Goal: Task Accomplishment & Management: Use online tool/utility

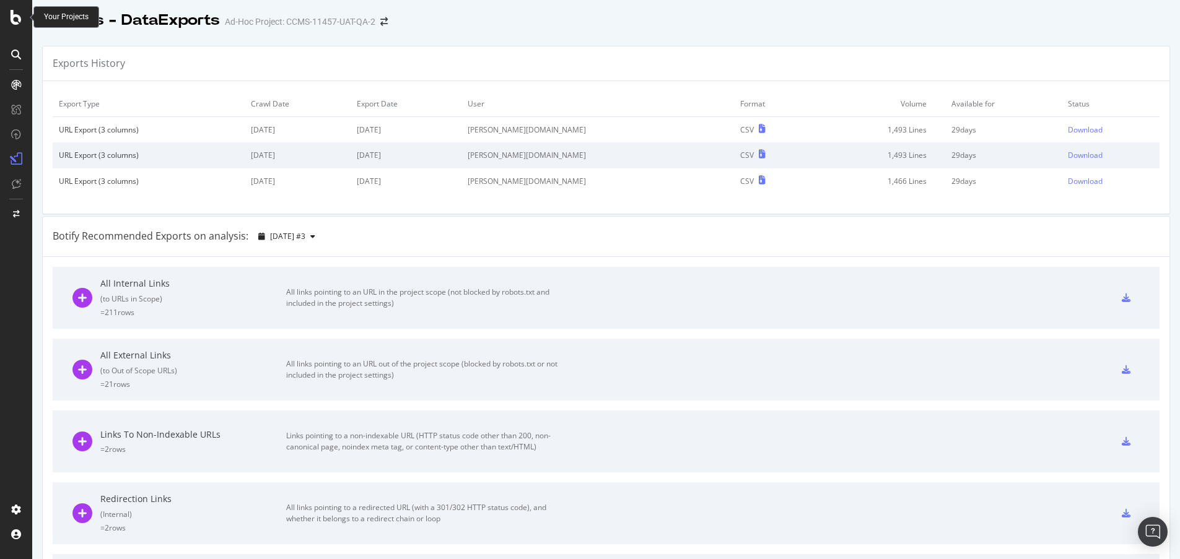
drag, startPoint x: 14, startPoint y: 21, endPoint x: 450, endPoint y: 33, distance: 436.8
click at [450, 33] on div at bounding box center [606, 33] width 1148 height 5
click at [16, 20] on icon at bounding box center [16, 17] width 11 height 15
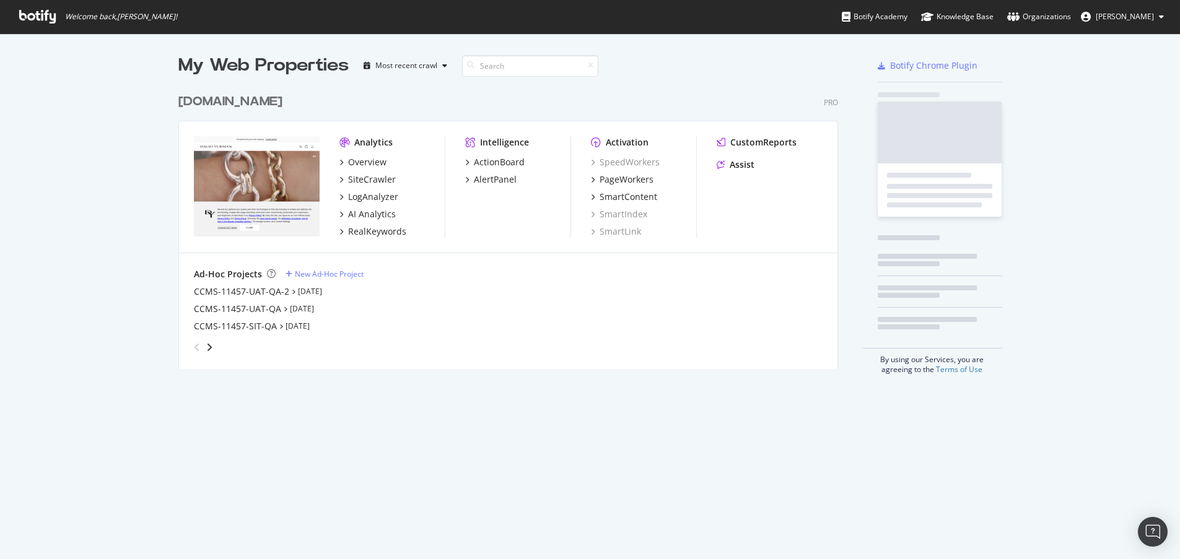
scroll to position [550, 1161]
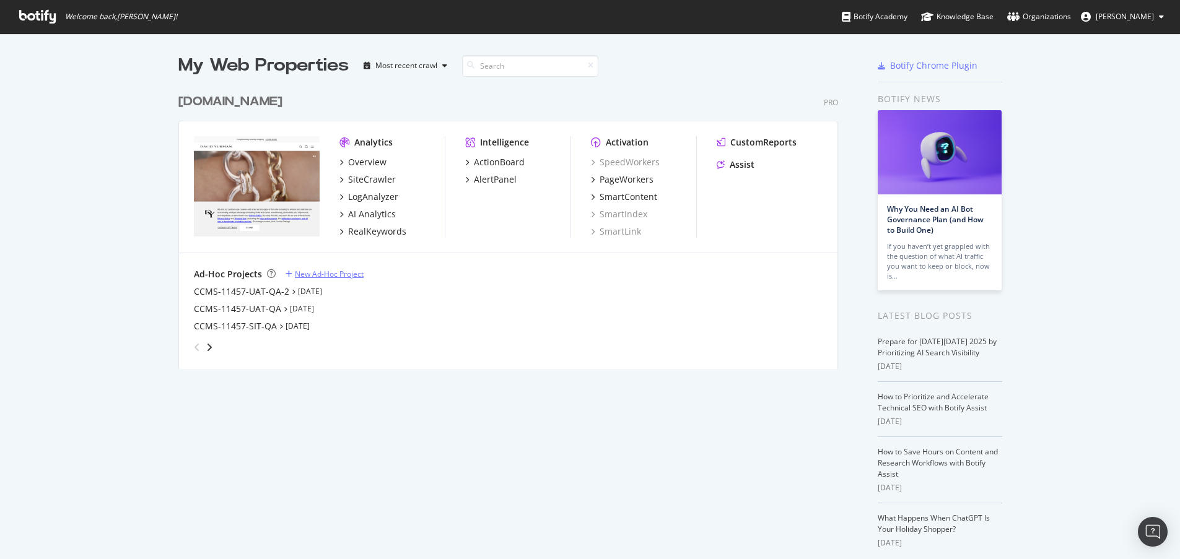
click at [338, 270] on div "New Ad-Hoc Project" at bounding box center [329, 274] width 69 height 11
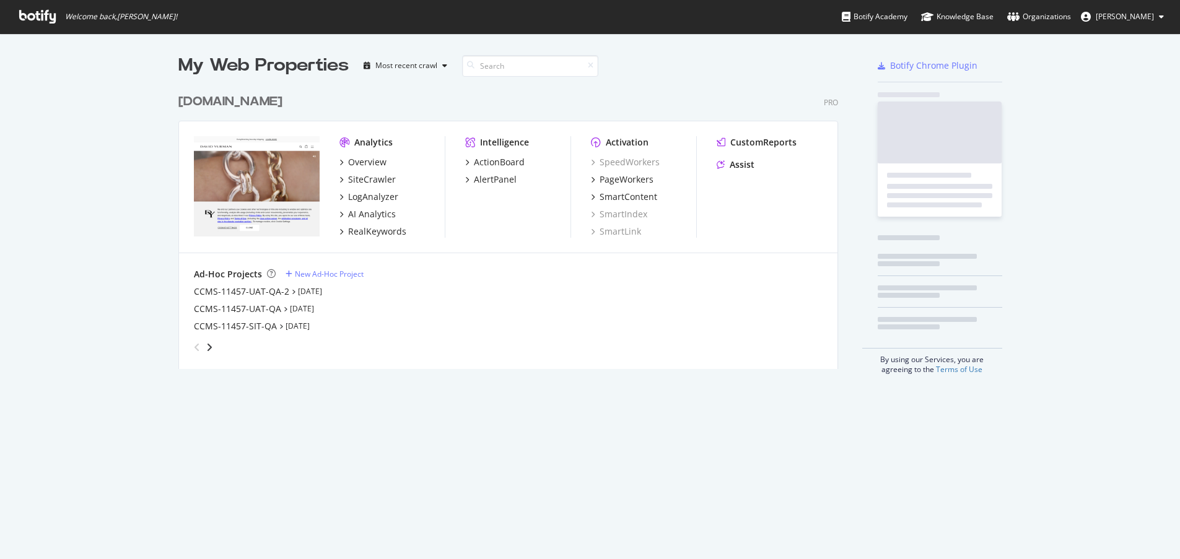
scroll to position [282, 660]
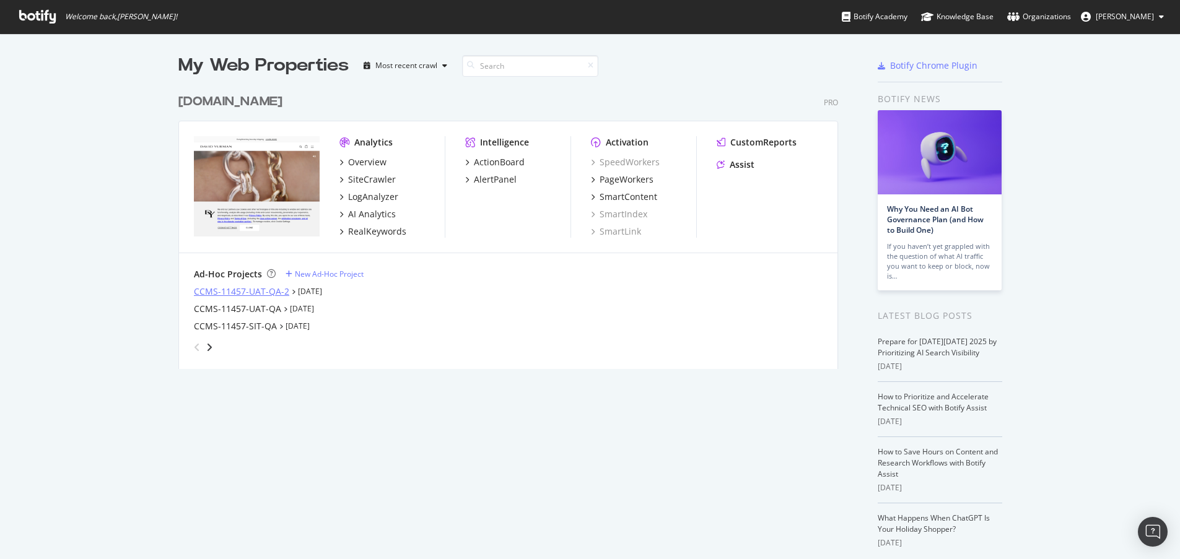
click at [234, 290] on div "CCMS-11457-UAT-QA-2" at bounding box center [241, 291] width 95 height 12
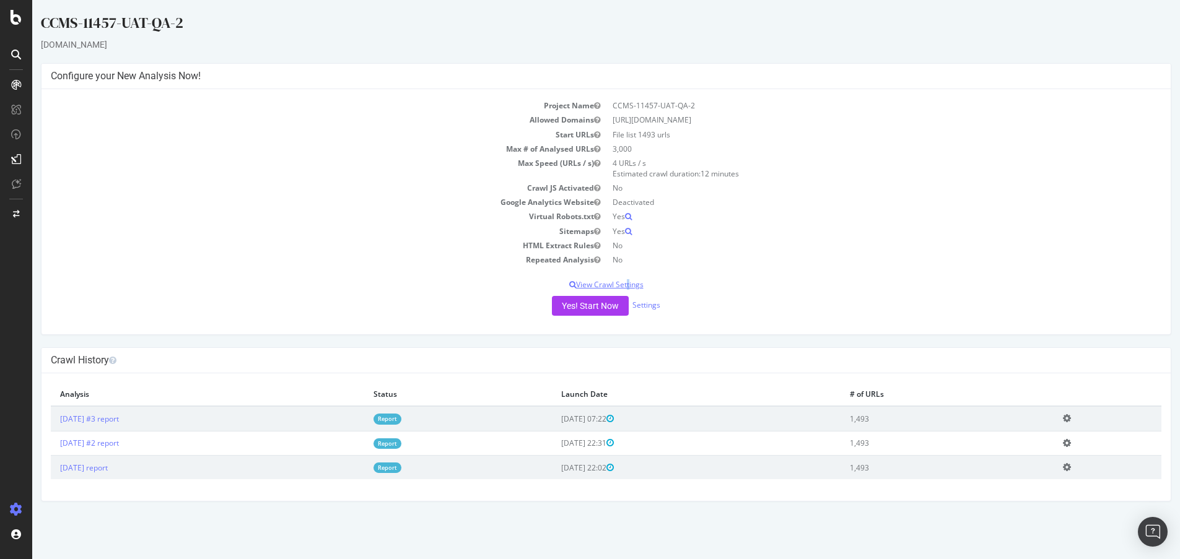
click at [626, 282] on p "View Crawl Settings" at bounding box center [606, 284] width 1110 height 11
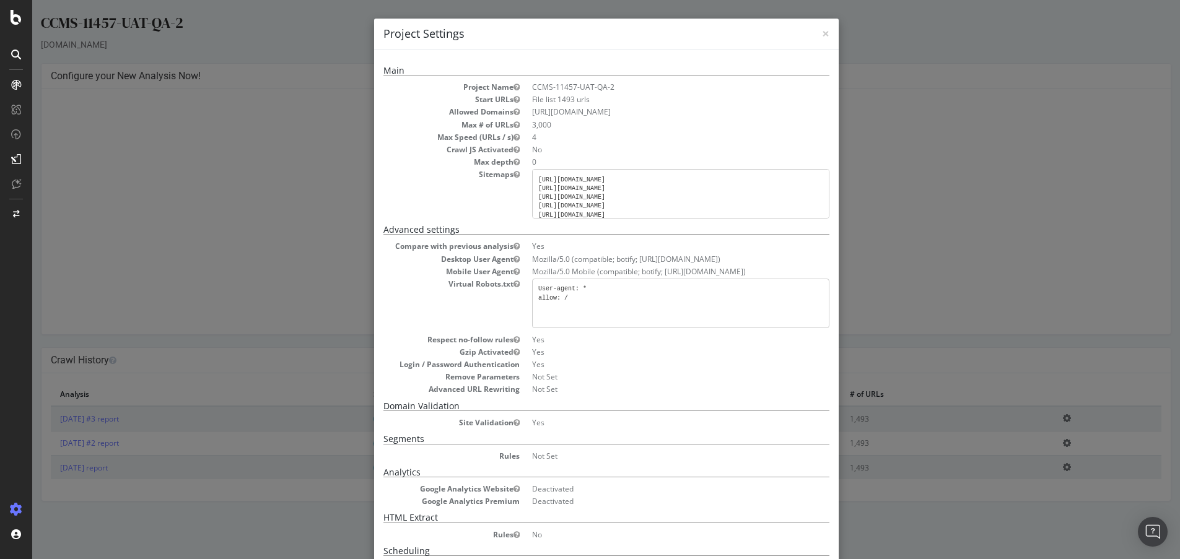
drag, startPoint x: 724, startPoint y: 199, endPoint x: 533, endPoint y: 184, distance: 191.9
click at [533, 184] on pre "https://uat.davidyurman.com/en-gb/sitemap-davidyurman_eu_custom_sitemap_index.x…" at bounding box center [680, 194] width 297 height 50
copy pre "https://uat.davidyurman.com/en-gb/sitemap-davidyurman_eu_custom_sitemap_index.x…"
drag, startPoint x: 568, startPoint y: 298, endPoint x: 531, endPoint y: 289, distance: 38.5
click at [532, 289] on pre "User-agent: * allow: /" at bounding box center [680, 304] width 297 height 50
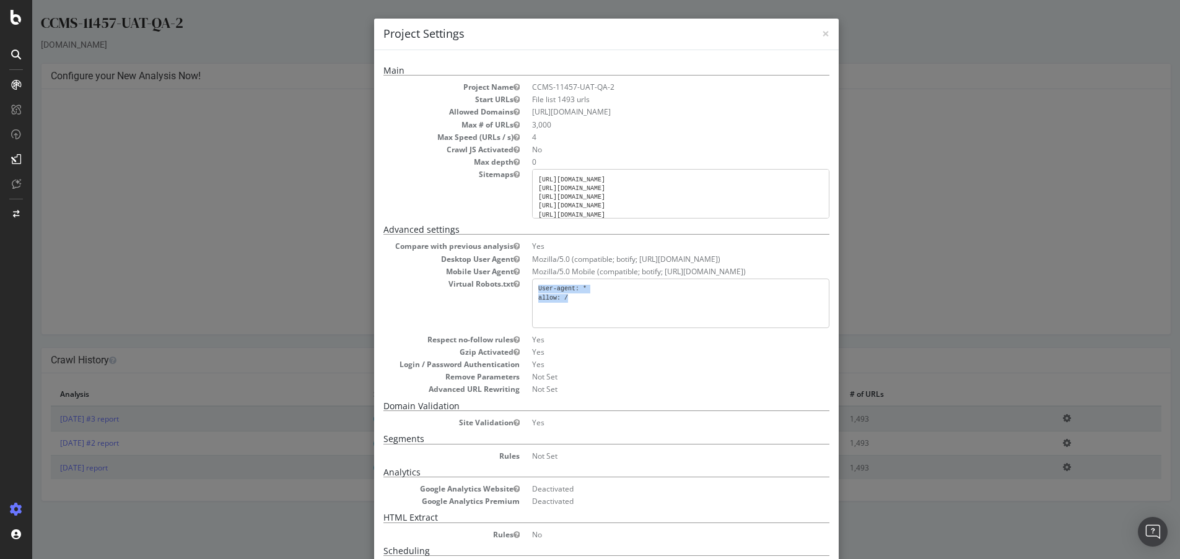
copy pre "User-agent: * allow: /"
drag, startPoint x: 532, startPoint y: 178, endPoint x: 762, endPoint y: 170, distance: 229.9
click at [762, 170] on pre "https://uat.davidyurman.com/en-gb/sitemap-davidyurman_eu_custom_sitemap_index.x…" at bounding box center [680, 194] width 297 height 50
drag, startPoint x: 715, startPoint y: 200, endPoint x: 533, endPoint y: 176, distance: 184.2
click at [533, 176] on pre "https://uat.davidyurman.com/en-gb/sitemap-davidyurman_eu_custom_sitemap_index.x…" at bounding box center [680, 194] width 297 height 50
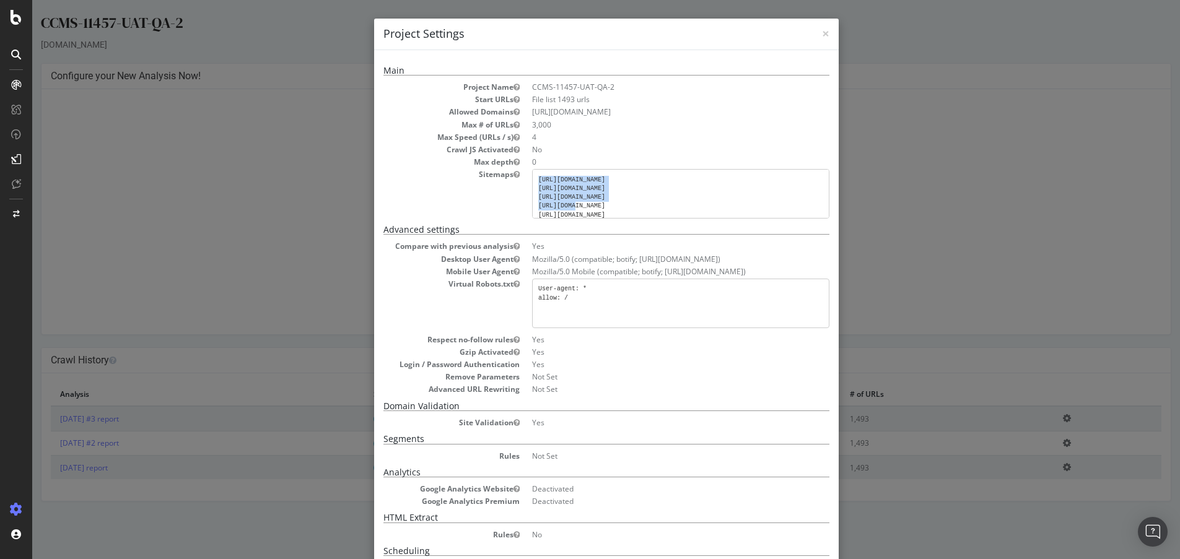
copy pre "https://uat.davidyurman.com/en-gb/sitemap-davidyurman_eu_custom_sitemap_index.x…"
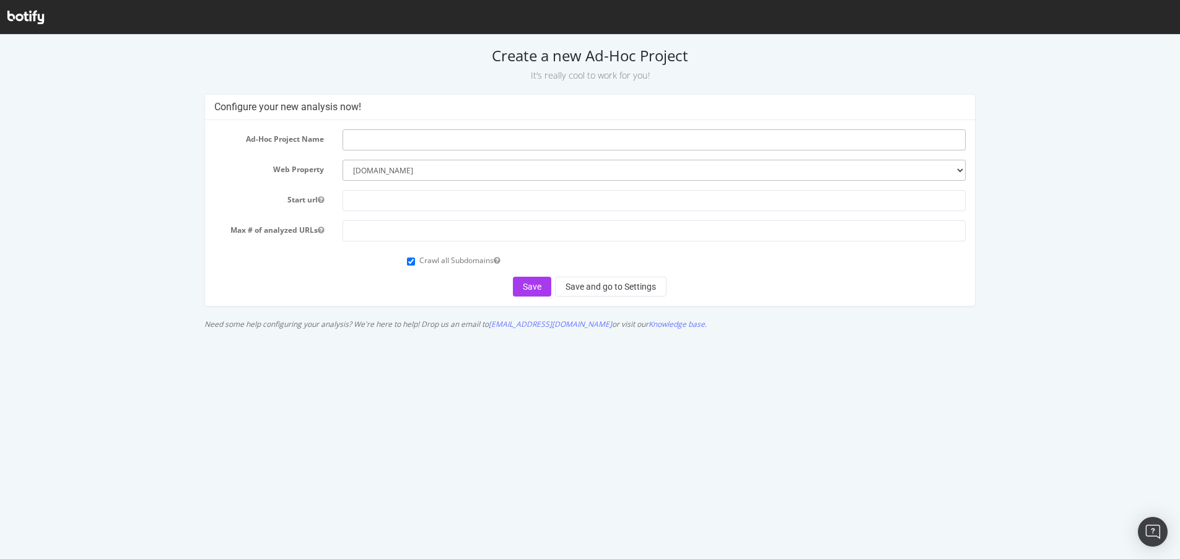
click at [388, 144] on input "text" at bounding box center [653, 139] width 623 height 21
paste input "CCMS-11382"
type input "CCMS-11382-UAT-QA"
click at [401, 196] on input "text" at bounding box center [653, 200] width 623 height 21
click at [388, 194] on input "www.david" at bounding box center [653, 200] width 623 height 21
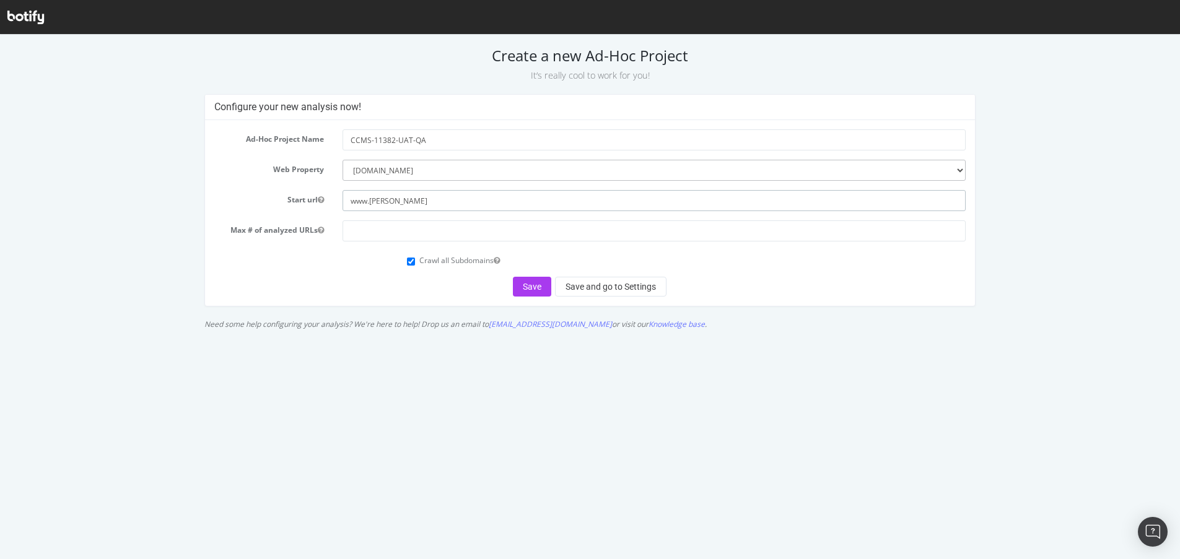
click at [388, 194] on input "www.david" at bounding box center [653, 200] width 623 height 21
paste input "https://www.davidyurman.com/"
click at [391, 200] on input "https://www.davidyurman.com/" at bounding box center [653, 200] width 623 height 21
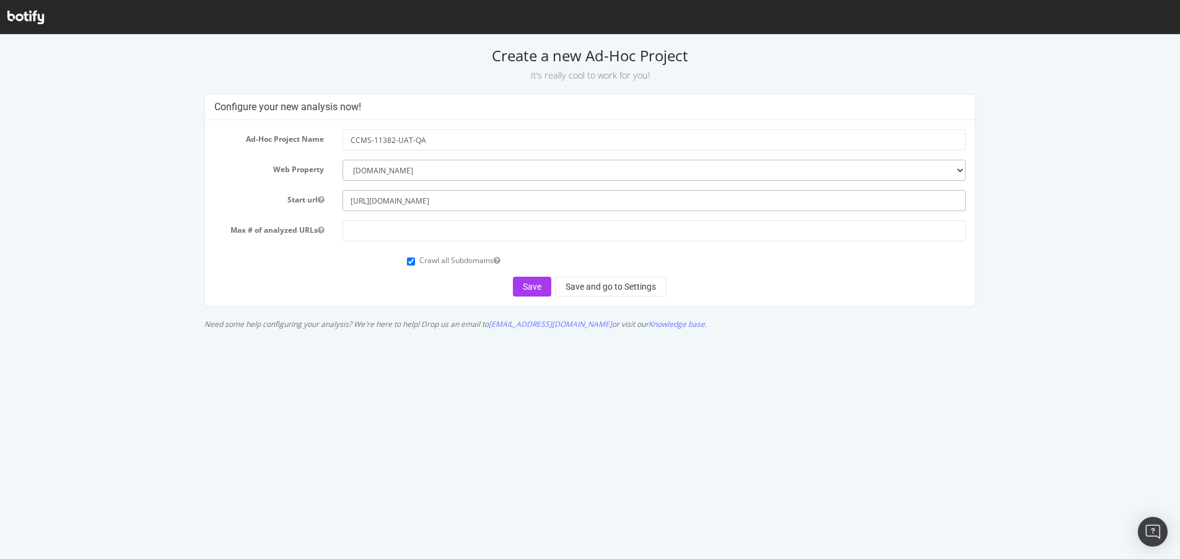
click at [385, 200] on input "https://www.davidyurman.com/" at bounding box center [653, 200] width 623 height 21
type input "https://uat.davidyurman.com/"
click at [404, 227] on input "number" at bounding box center [653, 230] width 623 height 21
type input "1"
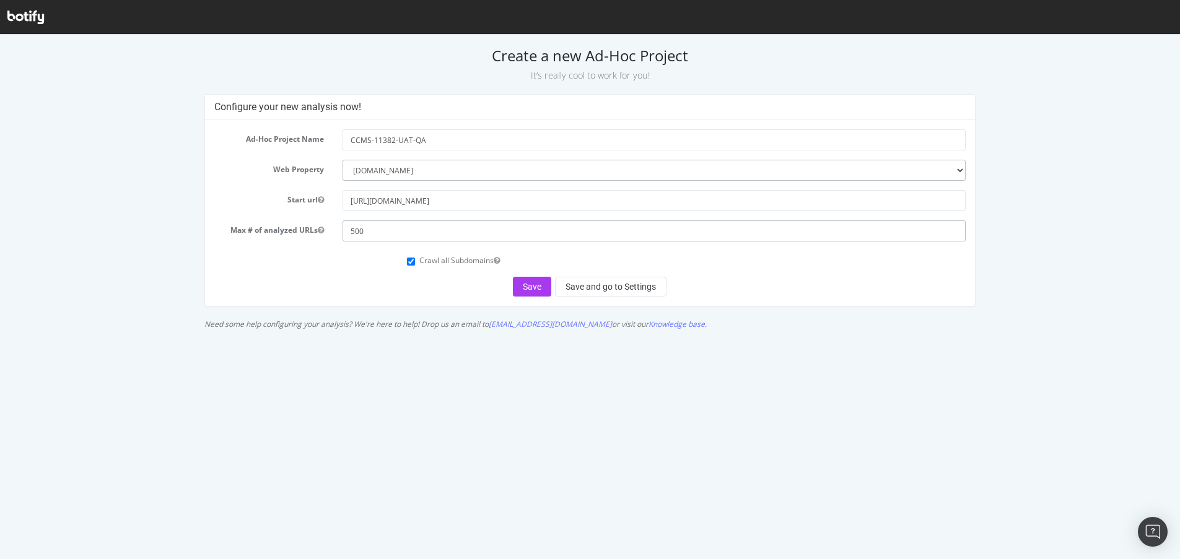
type input "500"
click at [413, 263] on input "Crawl all Subdomains" at bounding box center [411, 262] width 8 height 8
checkbox input "false"
click at [607, 289] on button "Save and go to Settings" at bounding box center [610, 287] width 111 height 20
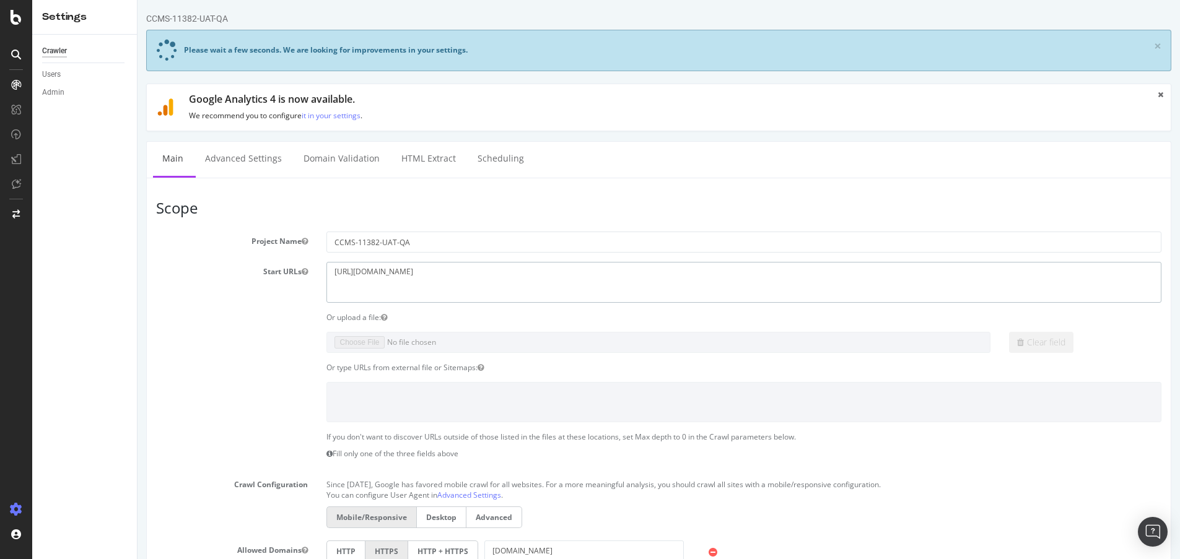
click at [499, 268] on textarea "https://uat.davidyurman.com/" at bounding box center [743, 282] width 835 height 40
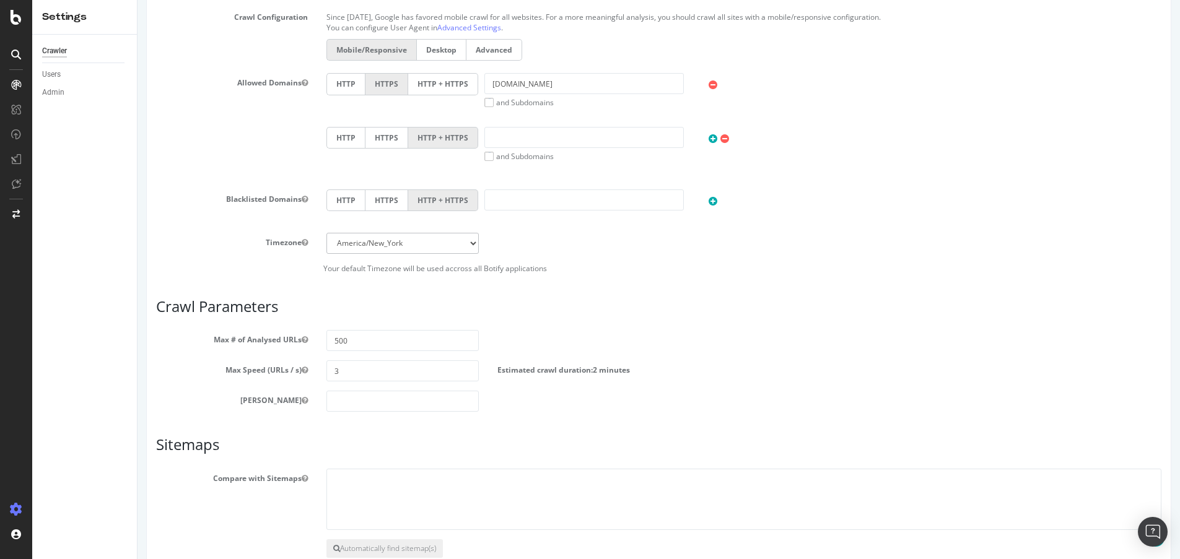
scroll to position [546, 0]
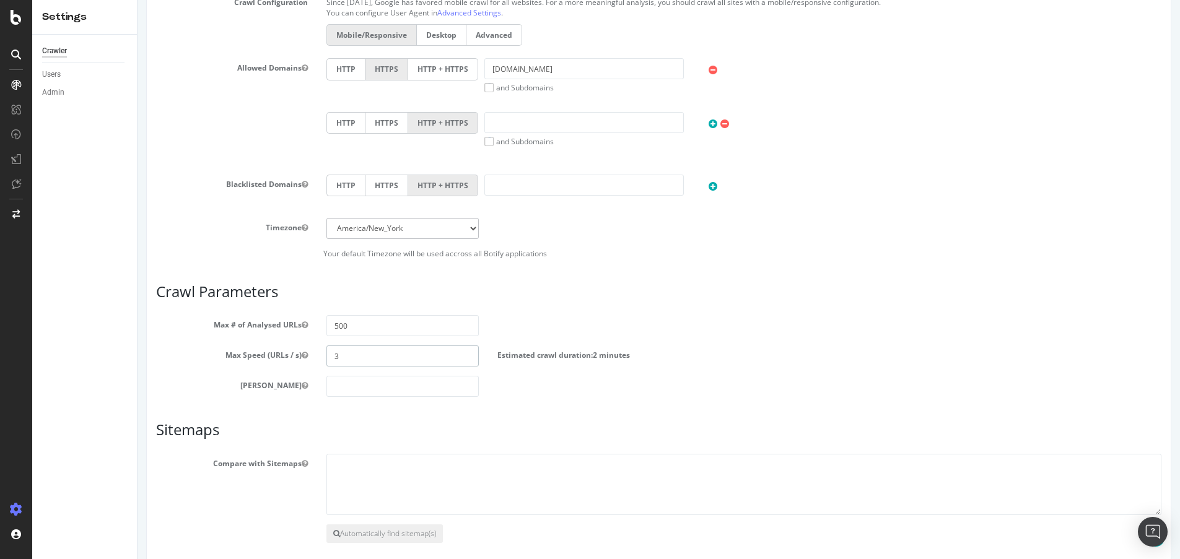
drag, startPoint x: 360, startPoint y: 358, endPoint x: 317, endPoint y: 358, distance: 42.7
click at [317, 358] on div "3" at bounding box center [402, 356] width 170 height 21
type input "4"
click at [360, 386] on input "number" at bounding box center [402, 386] width 152 height 21
type input "0"
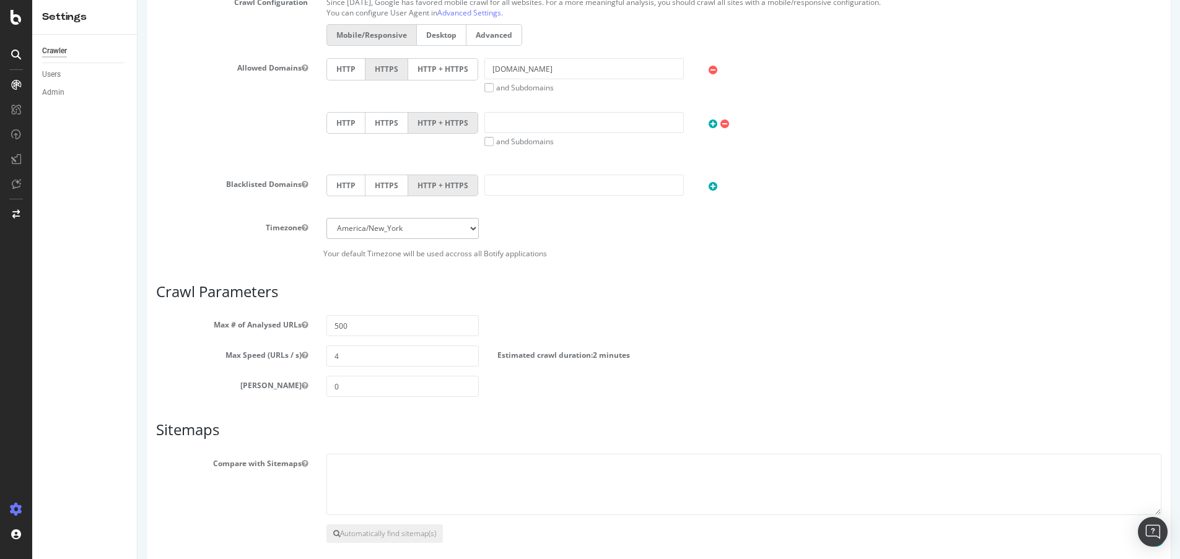
click at [717, 300] on h3 "Crawl Parameters" at bounding box center [658, 292] width 1005 height 16
click at [391, 460] on textarea at bounding box center [743, 485] width 835 height 62
paste textarea "https://uat.davidyurman.com/en-gb/sitemap-davidyurman_eu_custom_sitemap_index.x…"
click at [528, 474] on textarea "https://uat.davidyurman.com/en-gb/sitemap-davidyurman_eu_custom_sitemap_index.x…" at bounding box center [743, 485] width 835 height 62
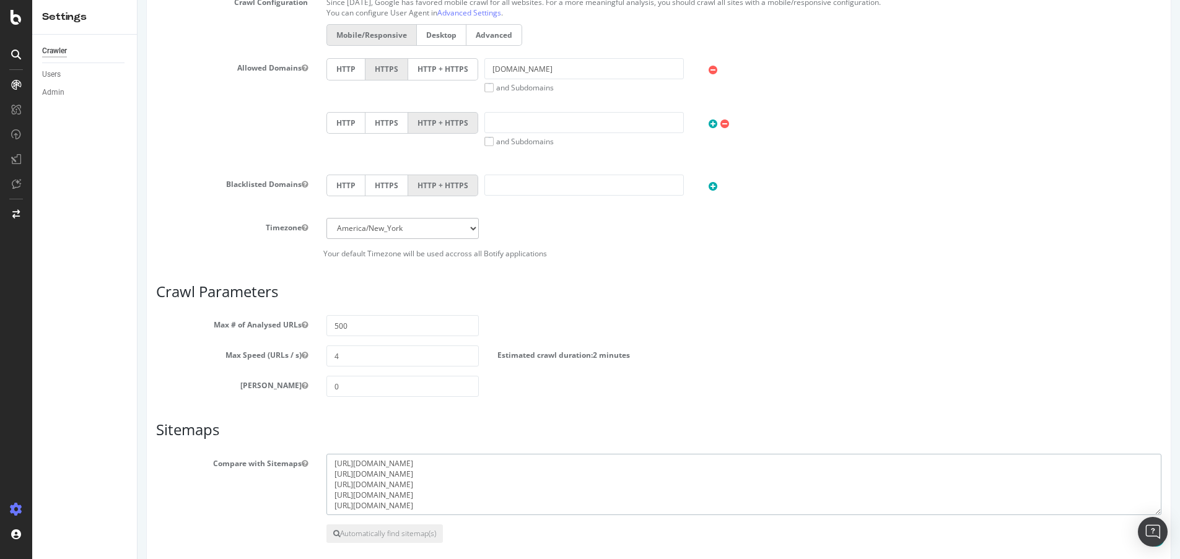
click at [528, 474] on textarea "https://uat.davidyurman.com/en-gb/sitemap-davidyurman_eu_custom_sitemap_index.x…" at bounding box center [743, 485] width 835 height 62
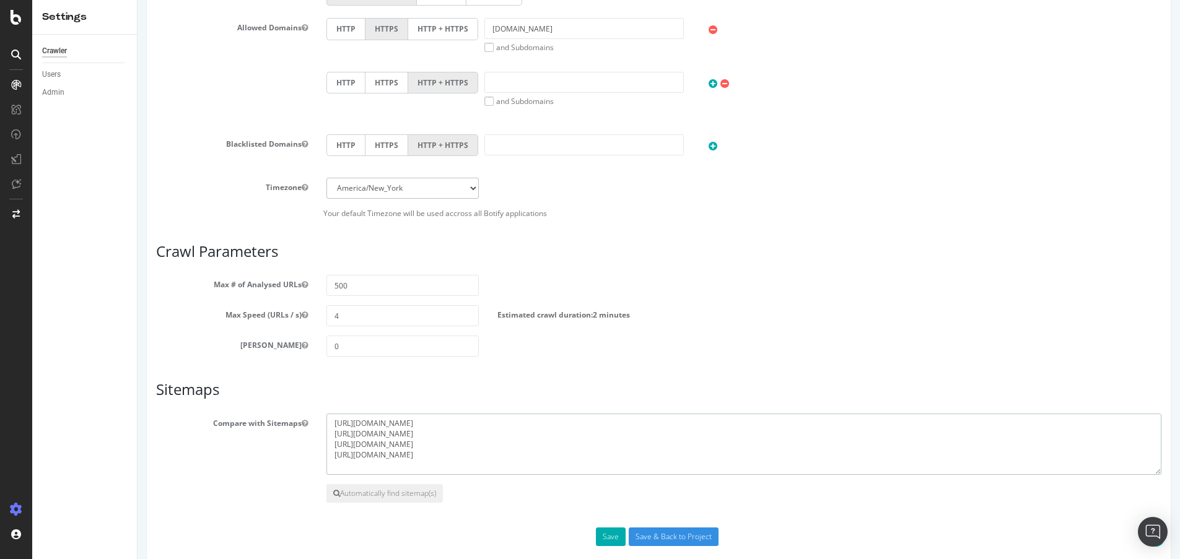
scroll to position [605, 0]
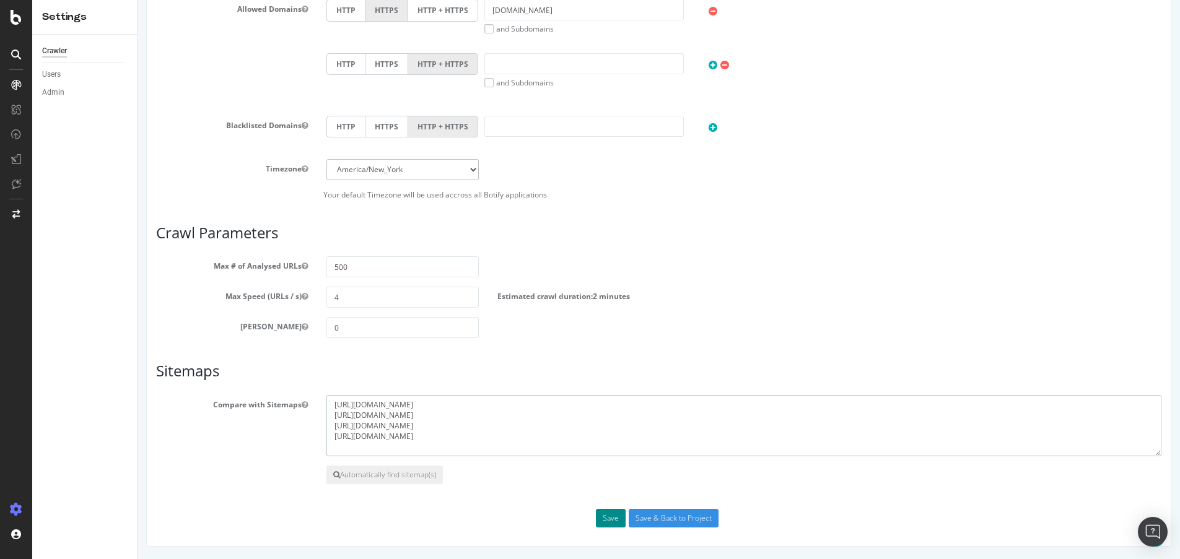
type textarea "[URL][DOMAIN_NAME] [URL][DOMAIN_NAME] [URL][DOMAIN_NAME] [URL][DOMAIN_NAME]"
click at [610, 520] on button "Save" at bounding box center [611, 518] width 30 height 19
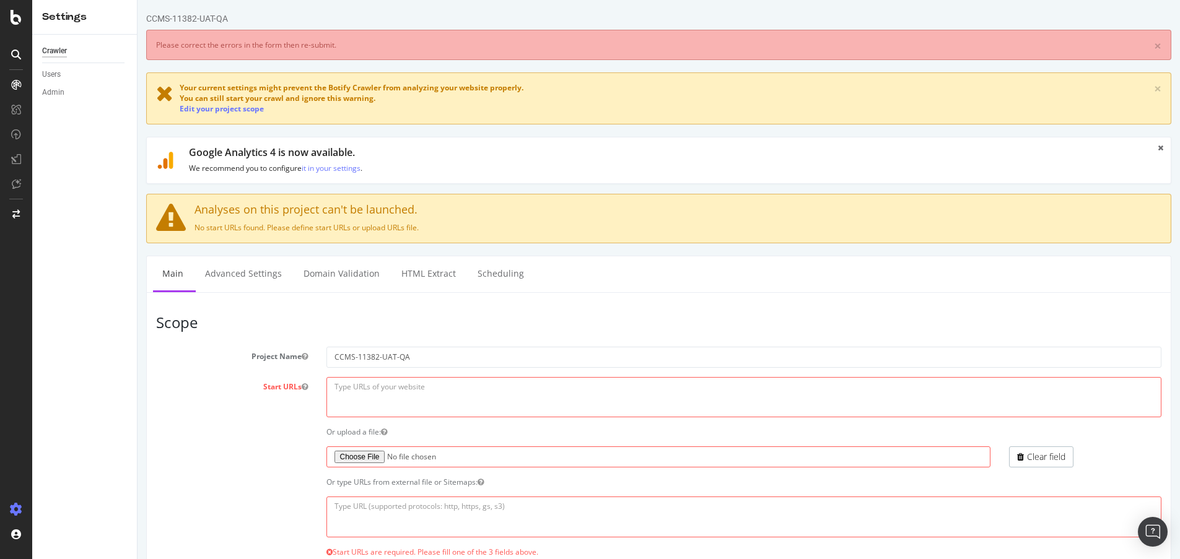
scroll to position [0, 0]
click at [268, 276] on link "Advanced Settings" at bounding box center [243, 273] width 95 height 34
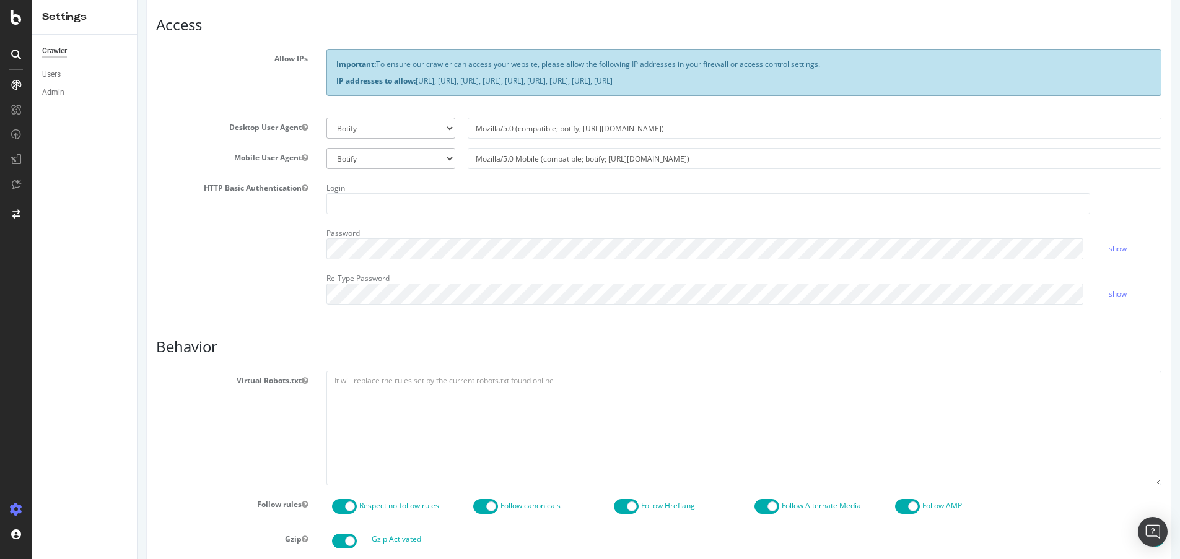
scroll to position [312, 0]
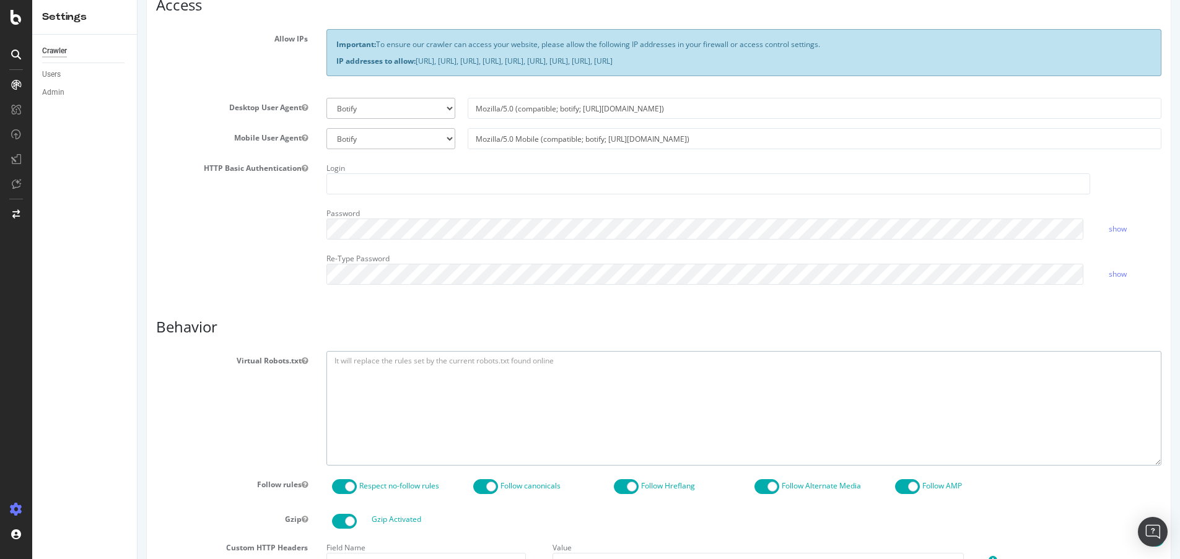
click at [350, 362] on textarea at bounding box center [743, 408] width 835 height 115
paste textarea "User-agent: * allow: /"
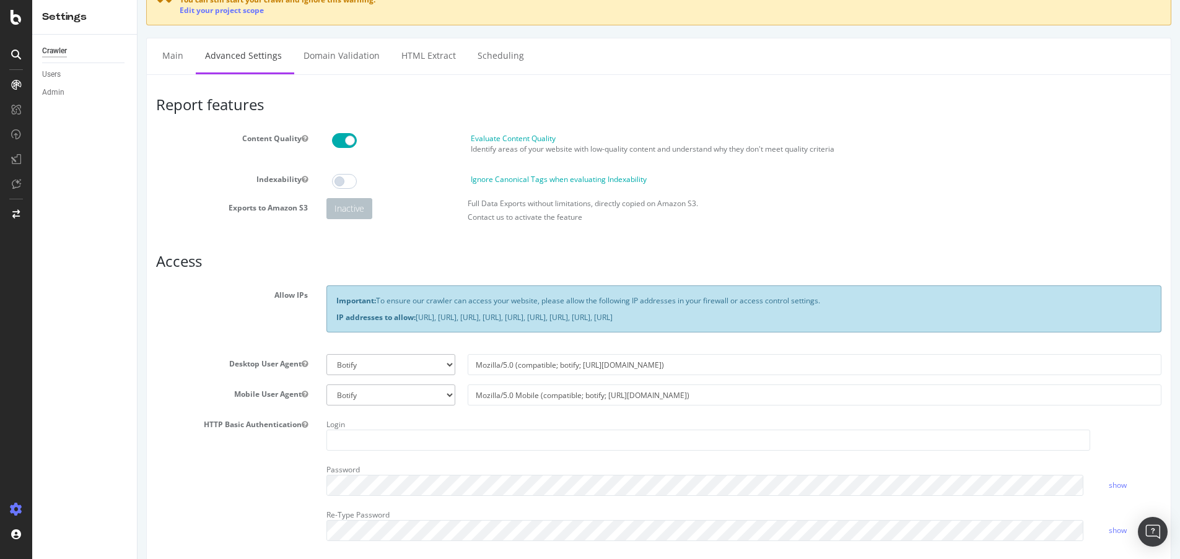
scroll to position [0, 0]
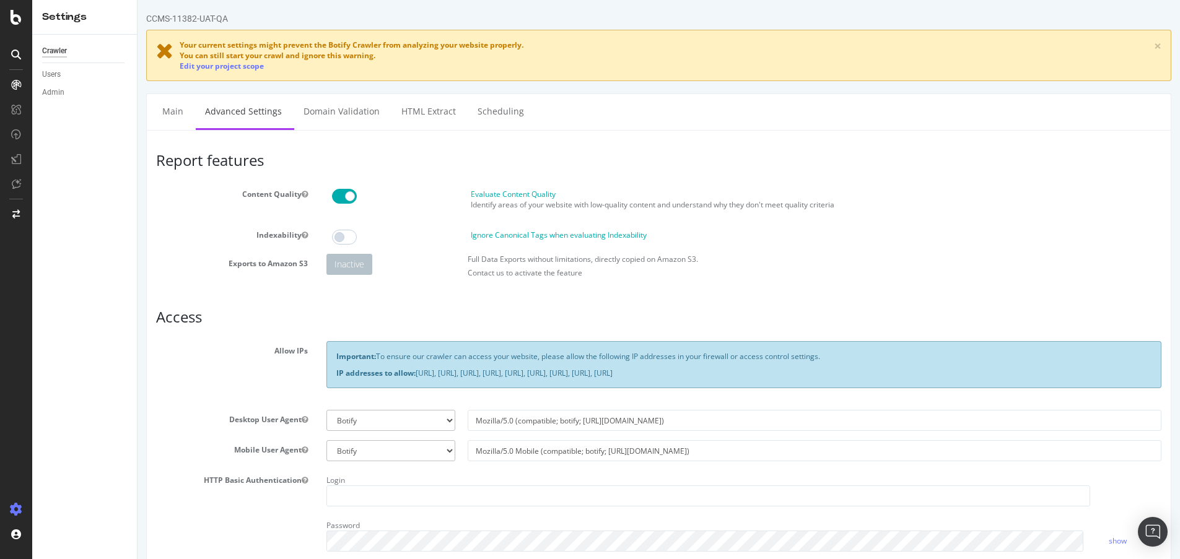
type textarea "User-agent: * allow: /"
click at [341, 195] on span at bounding box center [344, 196] width 25 height 15
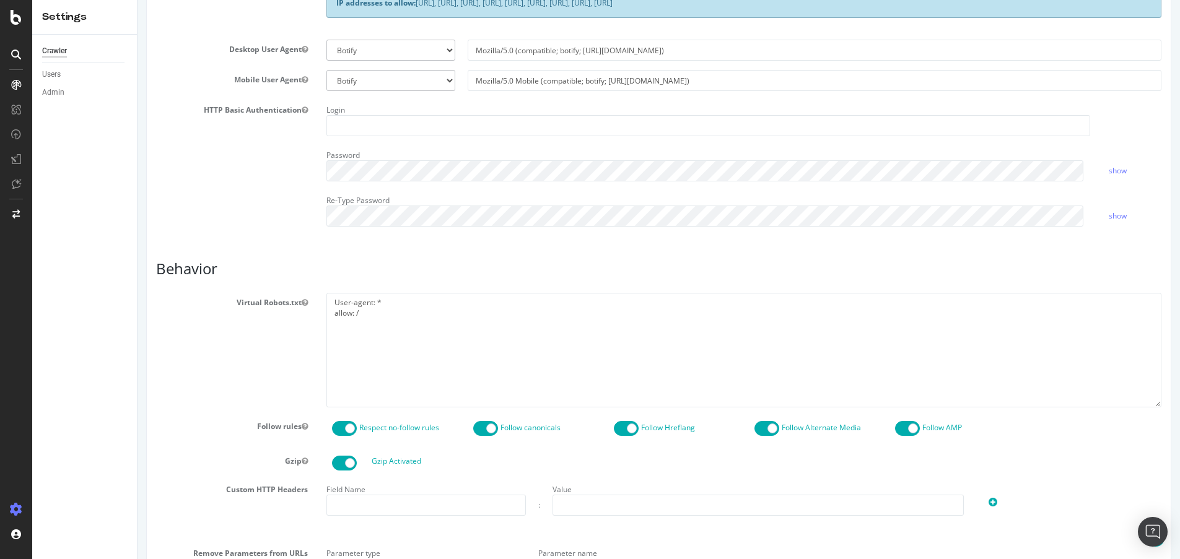
scroll to position [378, 0]
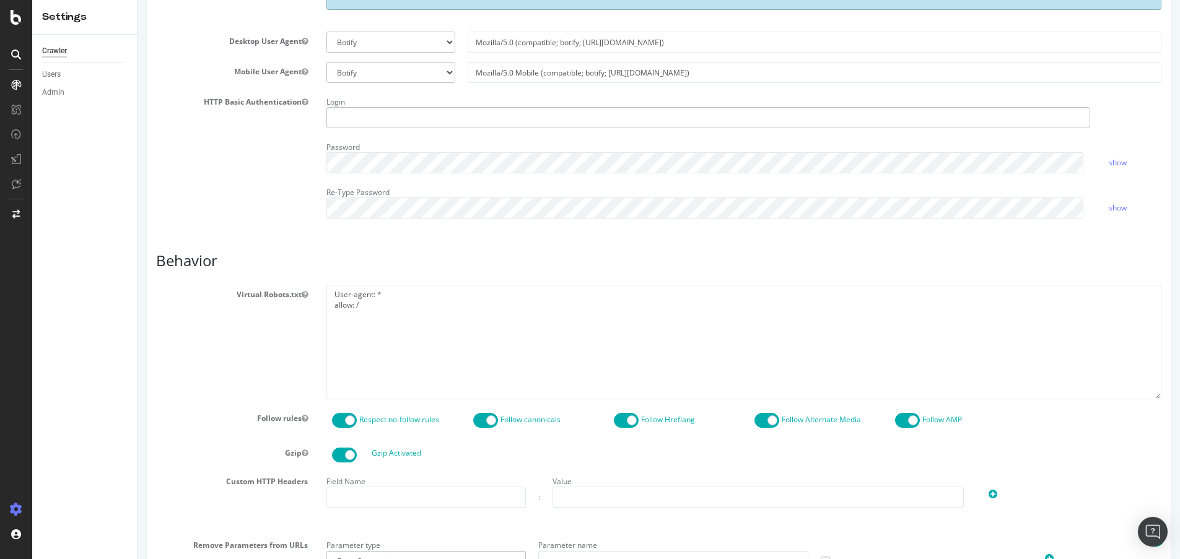
click at [357, 125] on input "text" at bounding box center [708, 117] width 764 height 21
click at [380, 123] on input "text" at bounding box center [708, 117] width 764 height 21
type input "dytest"
click at [793, 251] on div "Report features Content Quality Evaluate Content Quality Identify areas of your…" at bounding box center [658, 255] width 1005 height 963
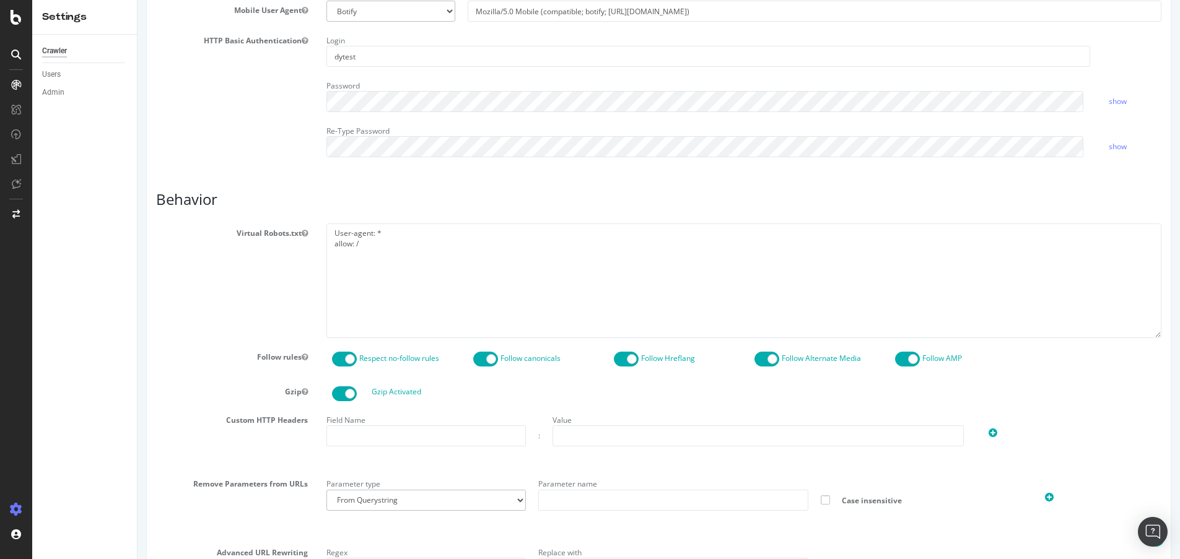
scroll to position [588, 0]
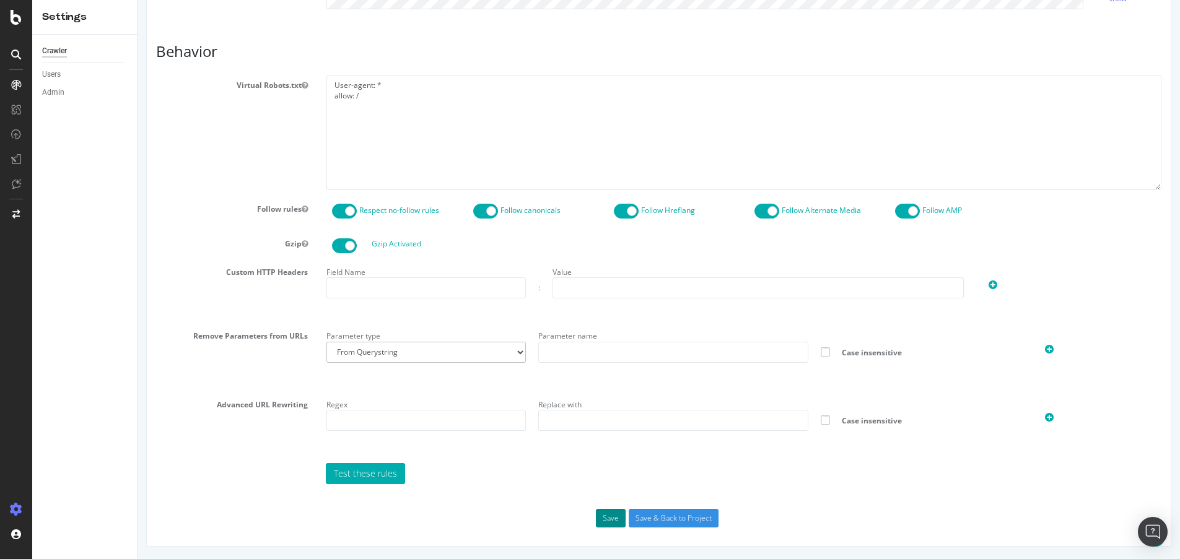
click at [609, 516] on button "Save" at bounding box center [611, 518] width 30 height 19
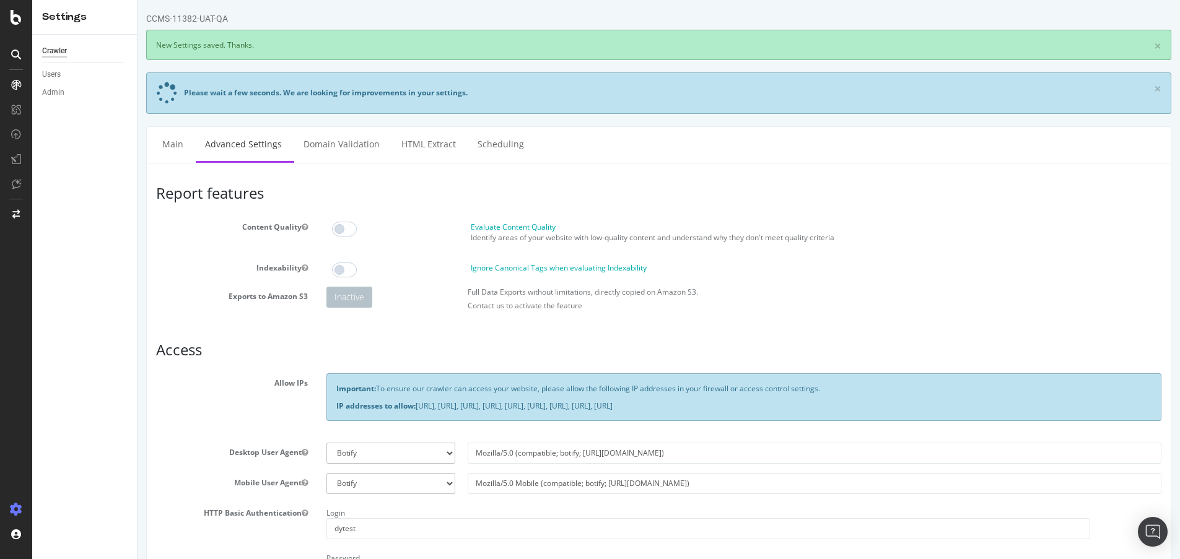
scroll to position [0, 0]
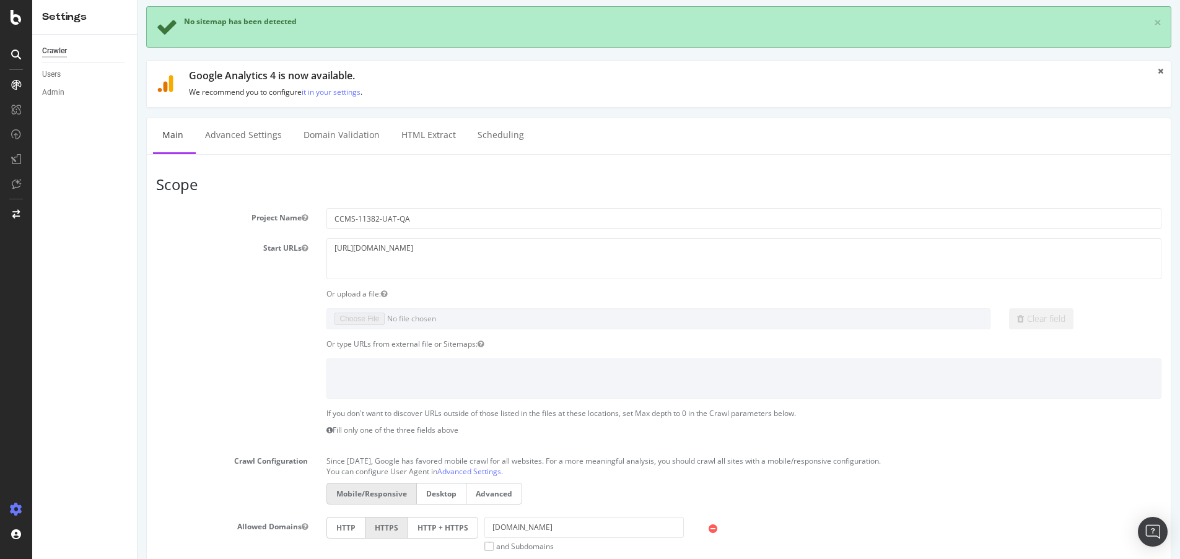
scroll to position [76, 0]
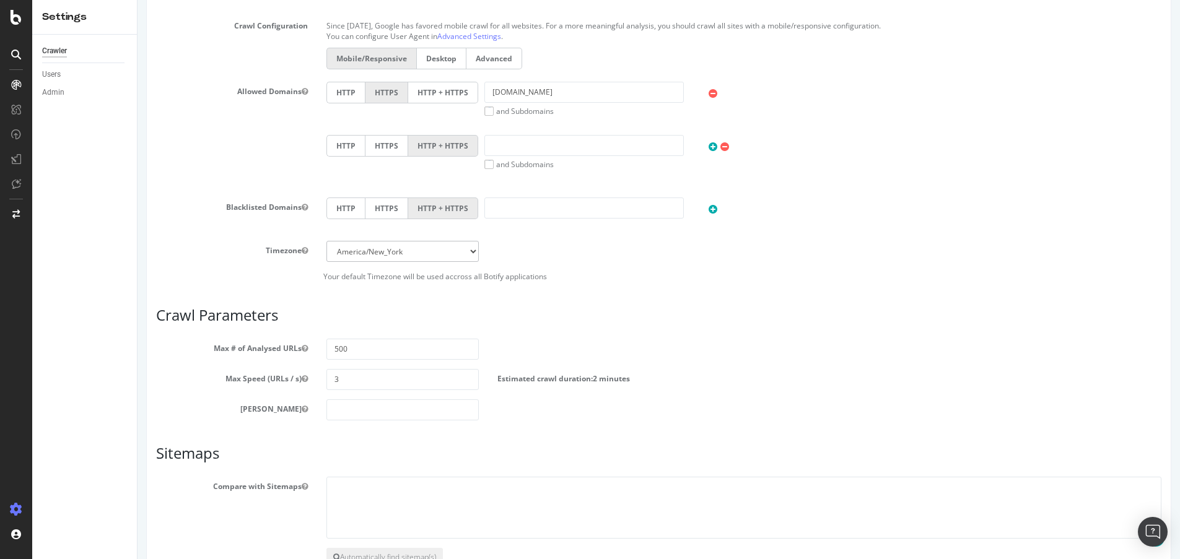
scroll to position [541, 0]
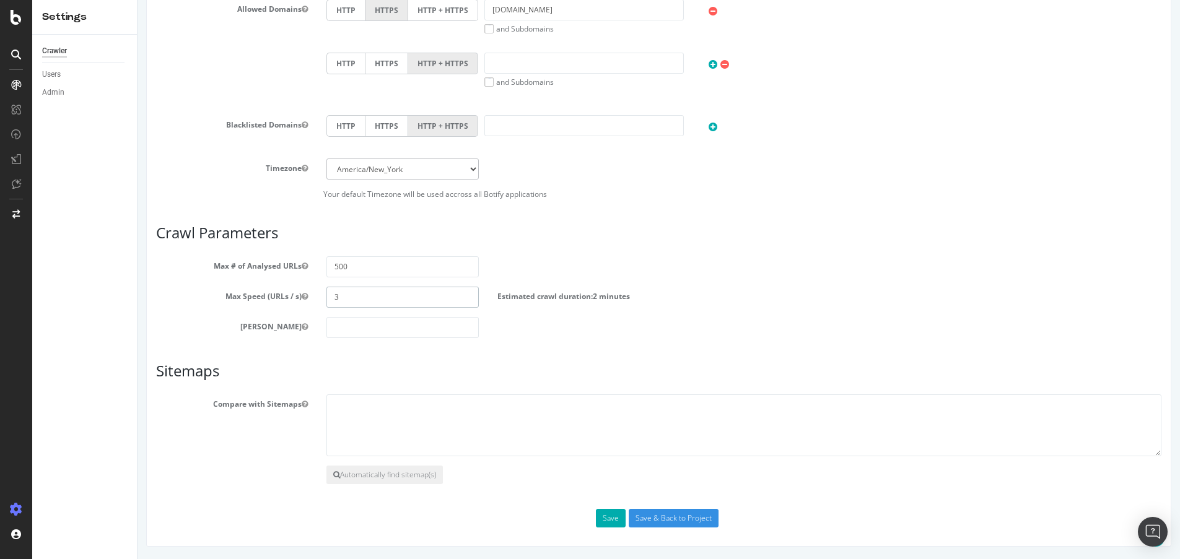
click at [359, 298] on input "3" at bounding box center [402, 297] width 152 height 21
type input "4"
click at [780, 223] on div "Scope Project Name CCMS-11382-UAT-QA Start URLs https://uat.davidyurman.com/ Or…" at bounding box center [658, 93] width 1005 height 869
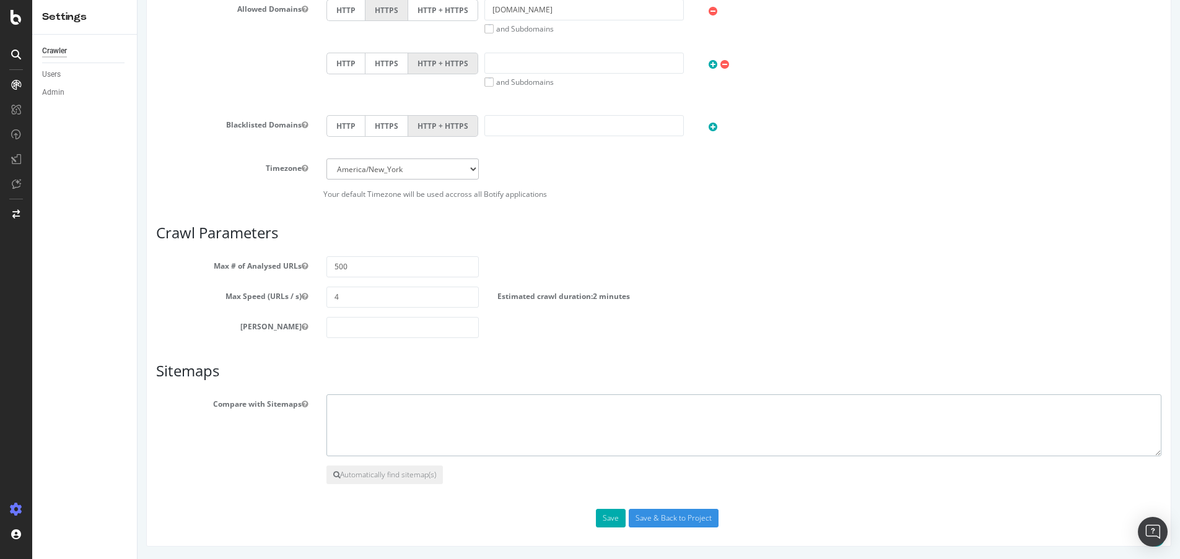
click at [365, 430] on textarea at bounding box center [743, 425] width 835 height 62
paste textarea "https://uat.davidyurman.com/en-gb/sitemap-davidyurman_eu_custom_sitemap_index.x…"
click at [455, 411] on textarea "https://uat.davidyurman.com/en-gb/sitemap-davidyurman_eu_custom_sitemap_index.x…" at bounding box center [743, 425] width 835 height 62
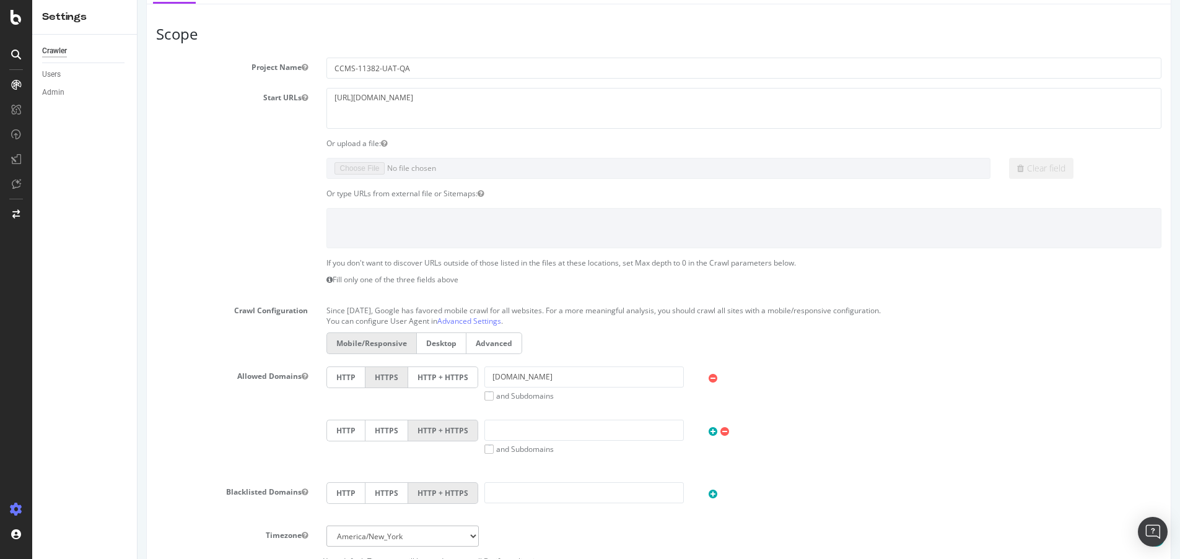
scroll to position [172, 0]
type textarea "https://uat.davidyurman.com/en-gb/sitemap-davidyurman_eu_custom_sitemap_index.x…"
click at [469, 108] on textarea "https://uat.davidyurman.com/" at bounding box center [743, 110] width 835 height 40
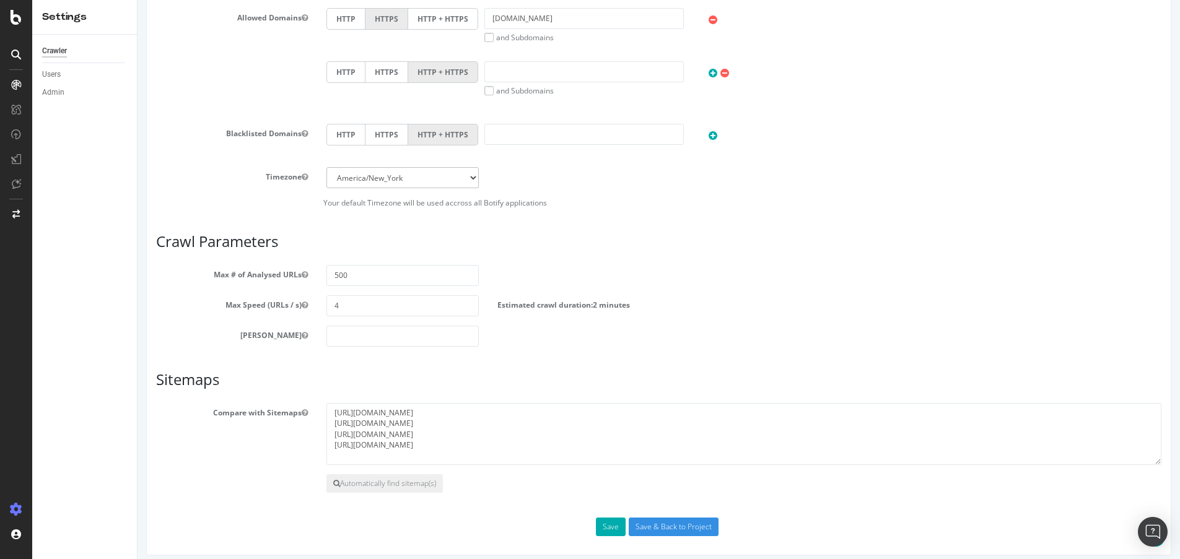
scroll to position [536, 0]
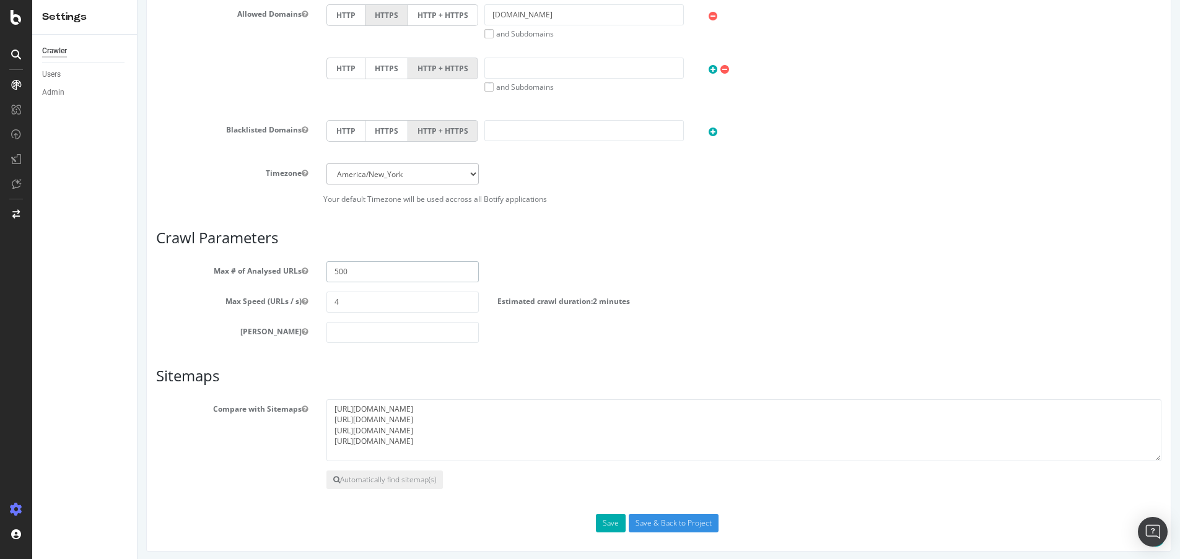
click at [337, 271] on input "500" at bounding box center [402, 271] width 152 height 21
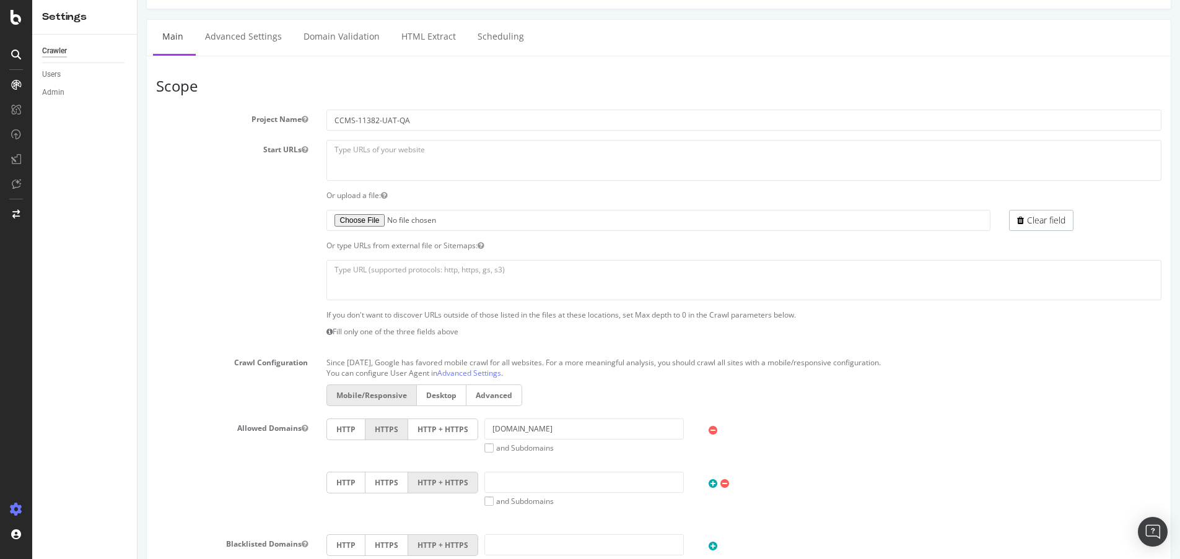
scroll to position [109, 0]
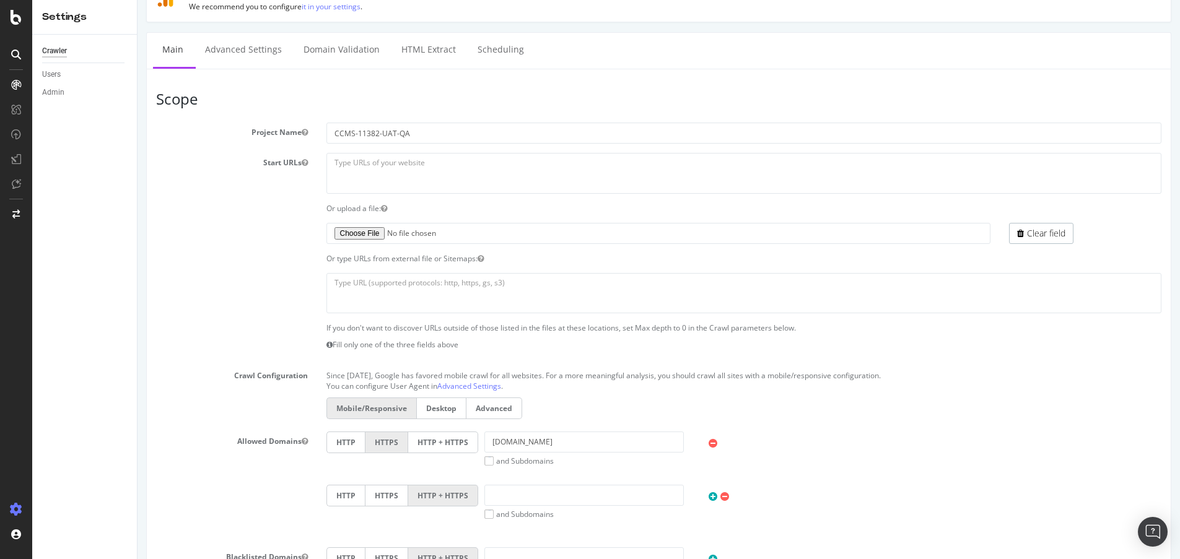
type input "100"
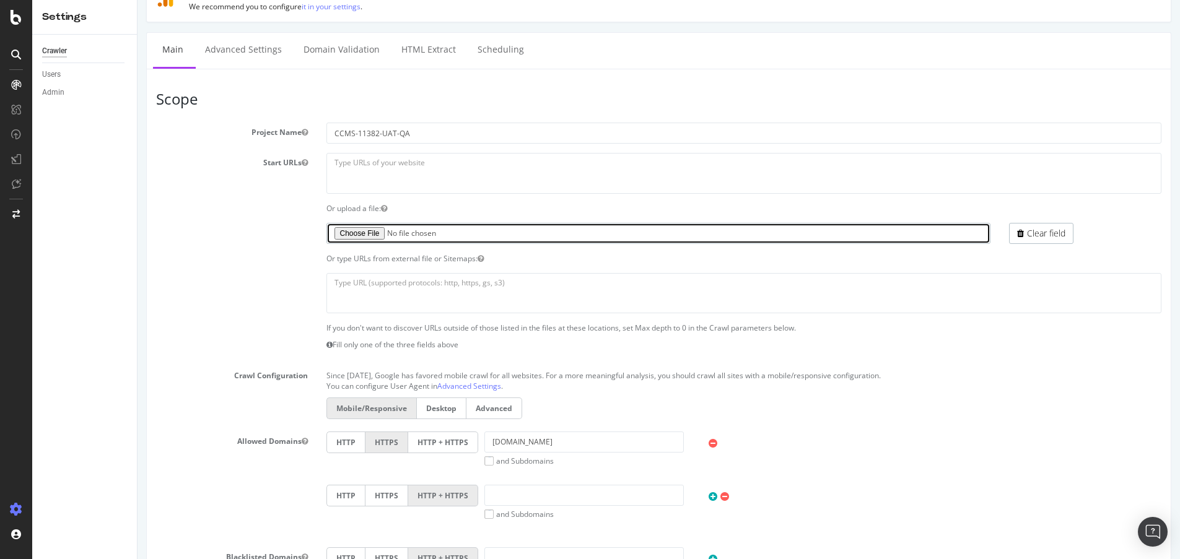
click at [351, 236] on input "file" at bounding box center [658, 233] width 664 height 21
type input "C:\fakepath\ccms-11382-uat-qa-1.txt"
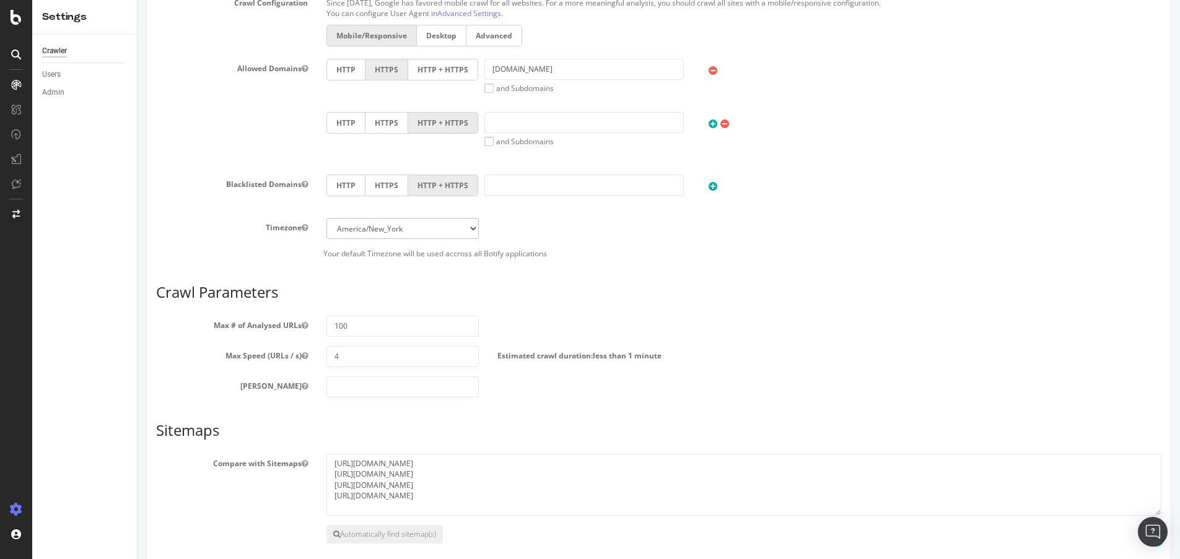
scroll to position [541, 0]
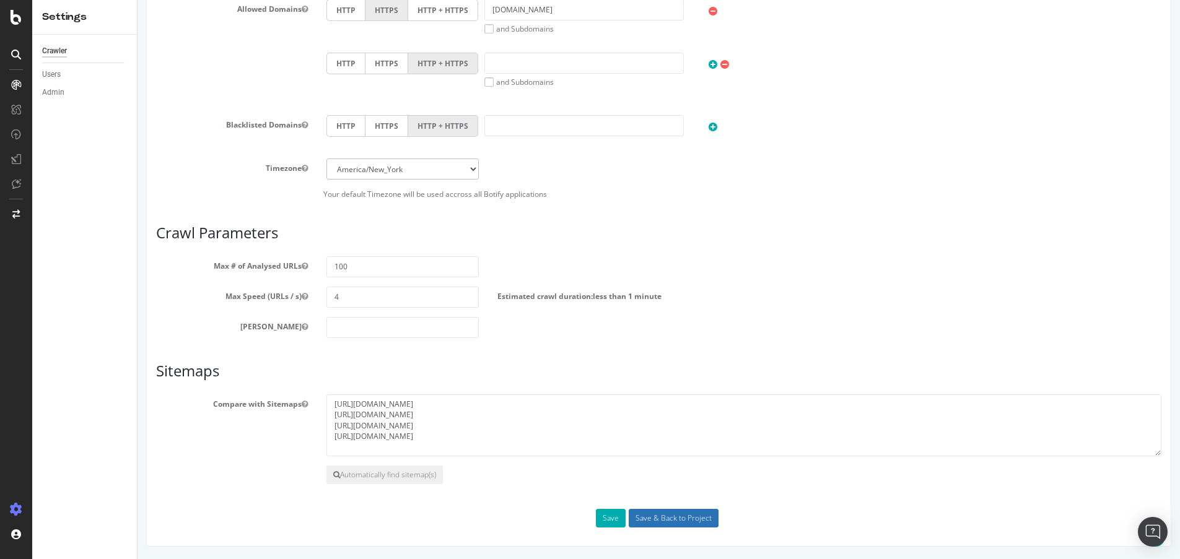
click at [643, 515] on input "Save & Back to Project" at bounding box center [674, 518] width 90 height 19
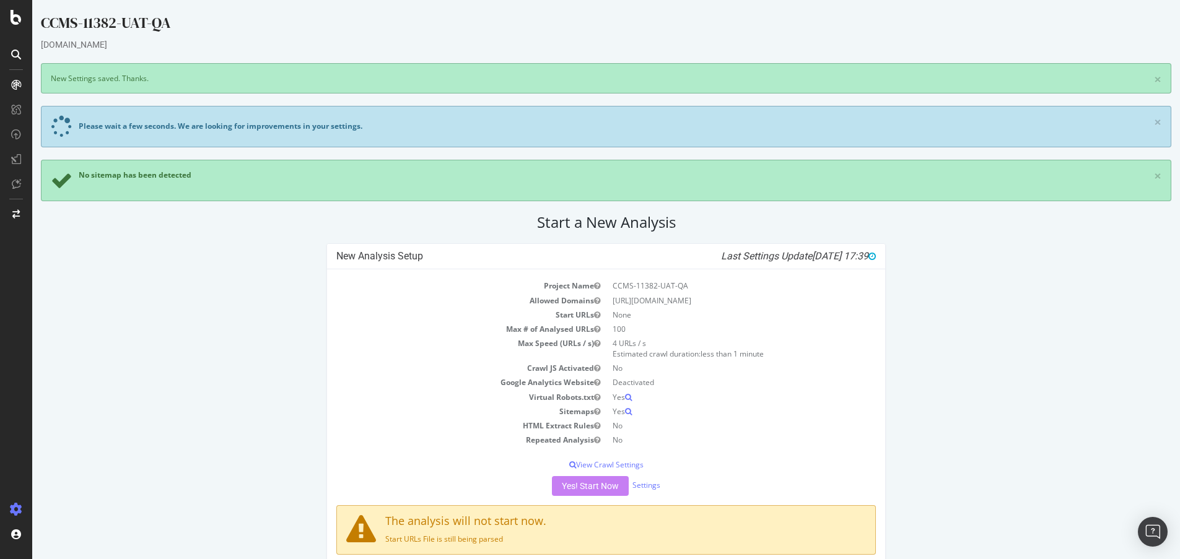
scroll to position [30, 0]
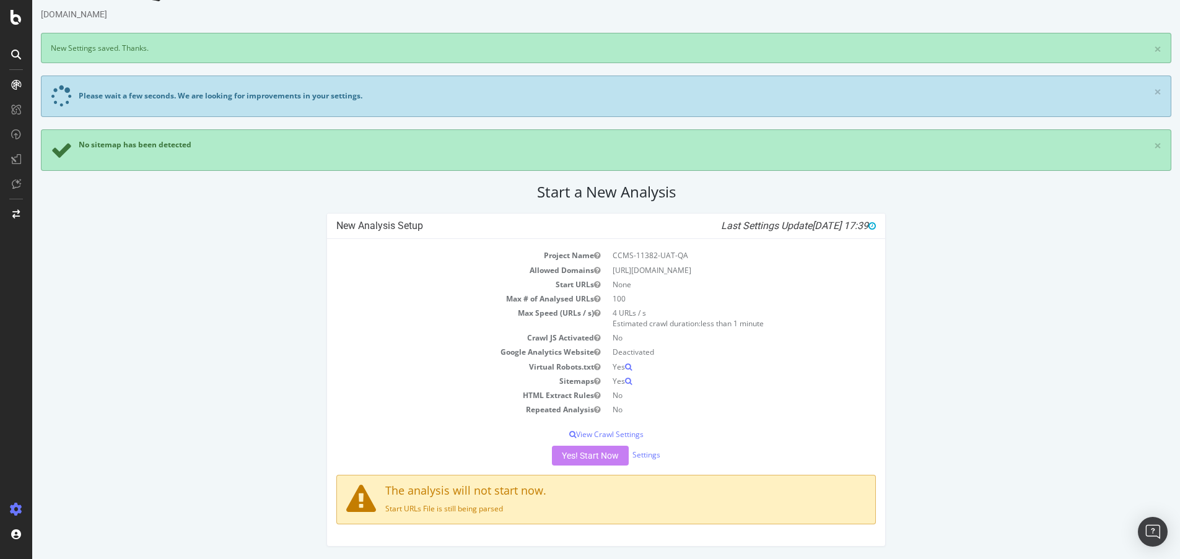
click at [575, 453] on div "Yes! Start Now Settings" at bounding box center [605, 456] width 539 height 20
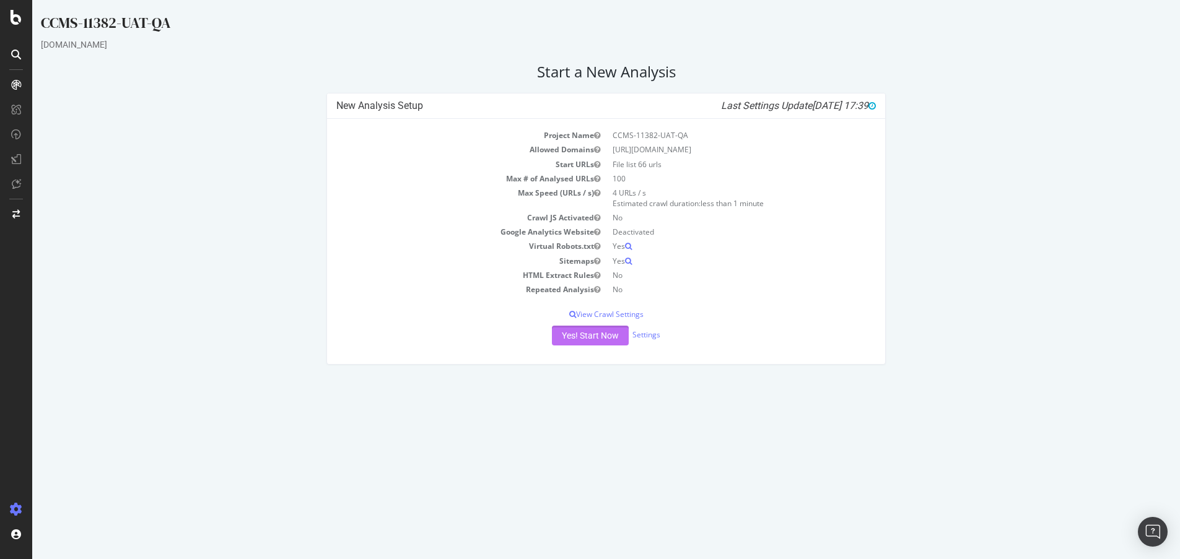
click at [565, 339] on button "Yes! Start Now" at bounding box center [590, 336] width 77 height 20
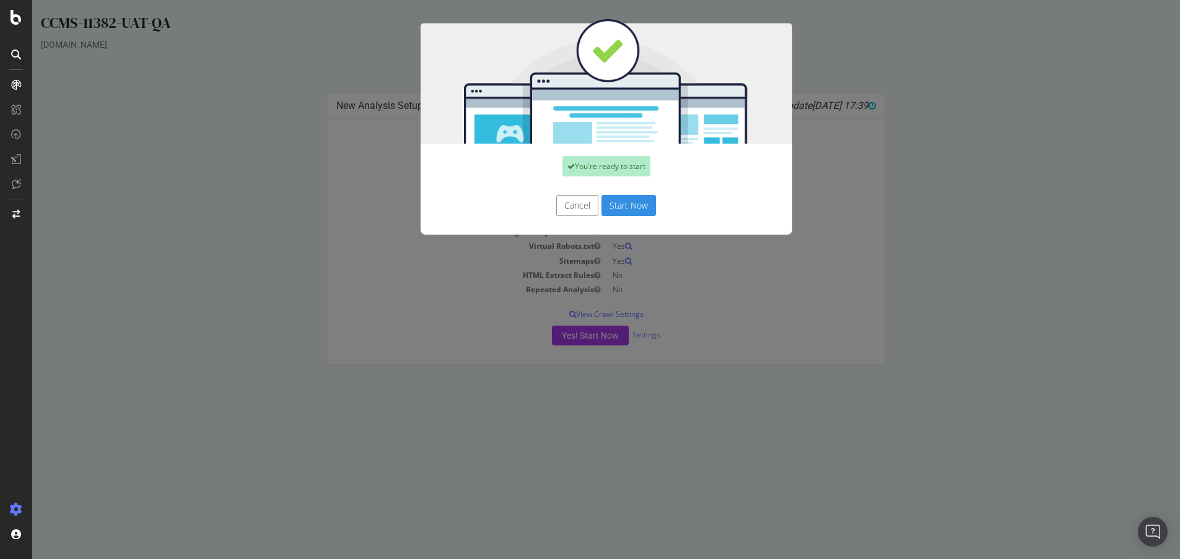
click at [623, 207] on button "Start Now" at bounding box center [628, 205] width 54 height 21
